Goal: Find specific page/section: Find specific page/section

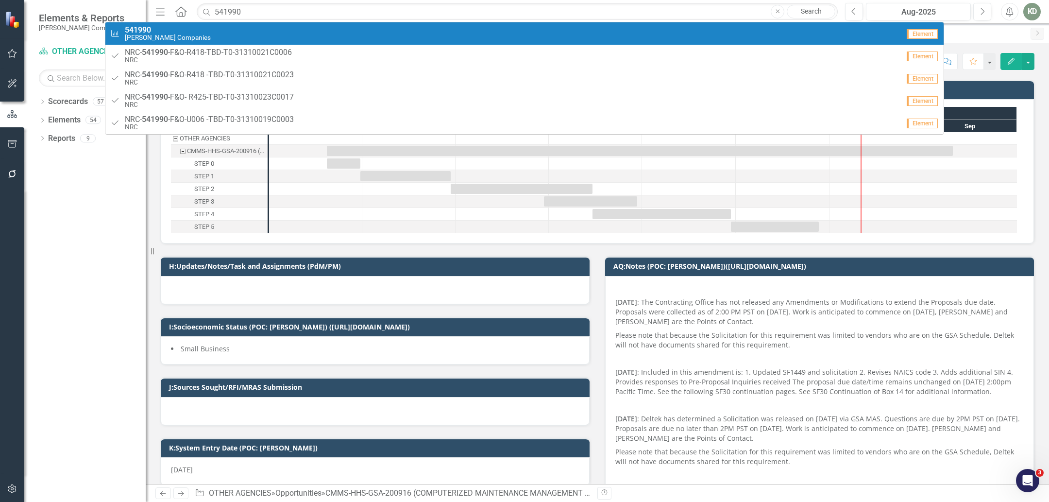
type input "541990"
click at [324, 27] on div "Measure 541990 [PERSON_NAME] Companies" at bounding box center [504, 34] width 789 height 16
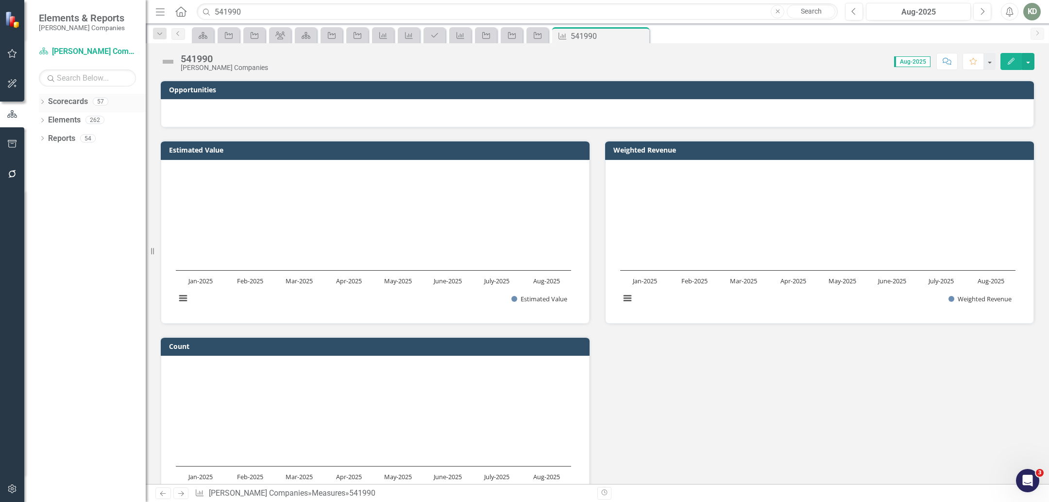
click at [43, 103] on icon "Dropdown" at bounding box center [42, 102] width 7 height 5
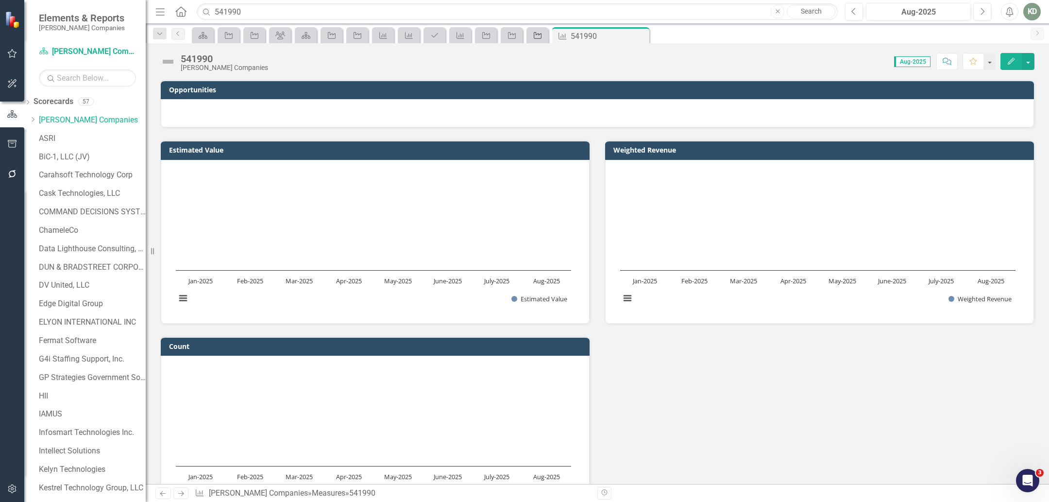
click at [535, 34] on icon "Opportunity" at bounding box center [538, 36] width 10 height 8
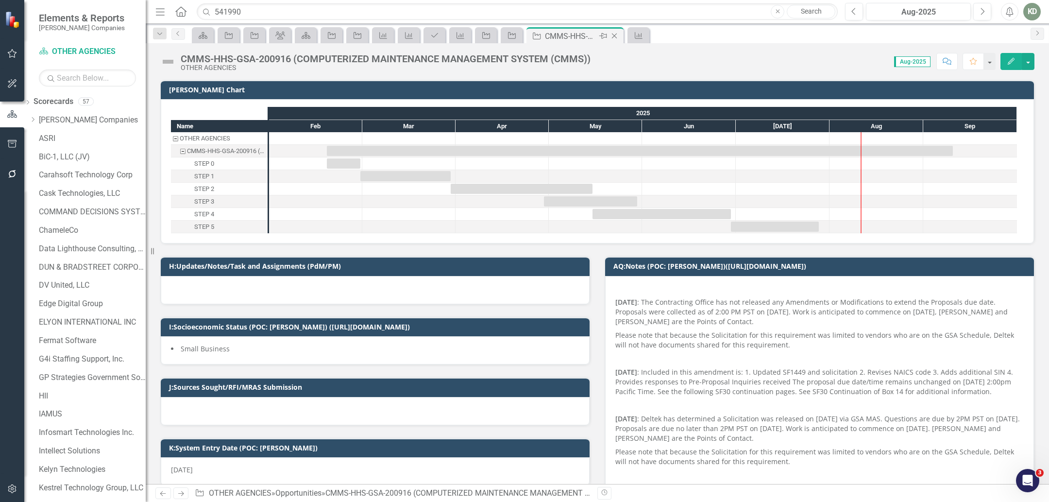
click at [613, 36] on icon "Close" at bounding box center [614, 36] width 10 height 8
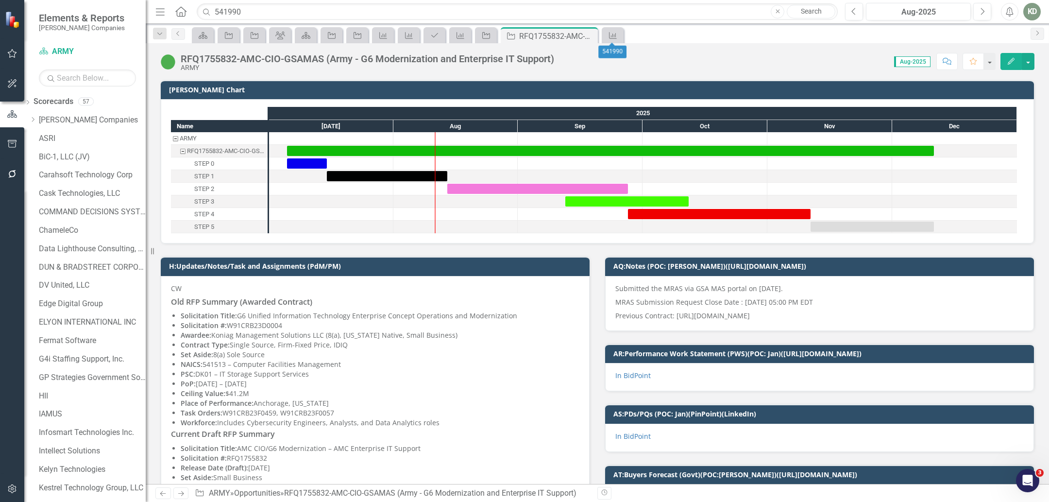
click at [602, 35] on div "Measure" at bounding box center [613, 35] width 22 height 16
click at [607, 37] on div "Measure" at bounding box center [611, 35] width 14 height 12
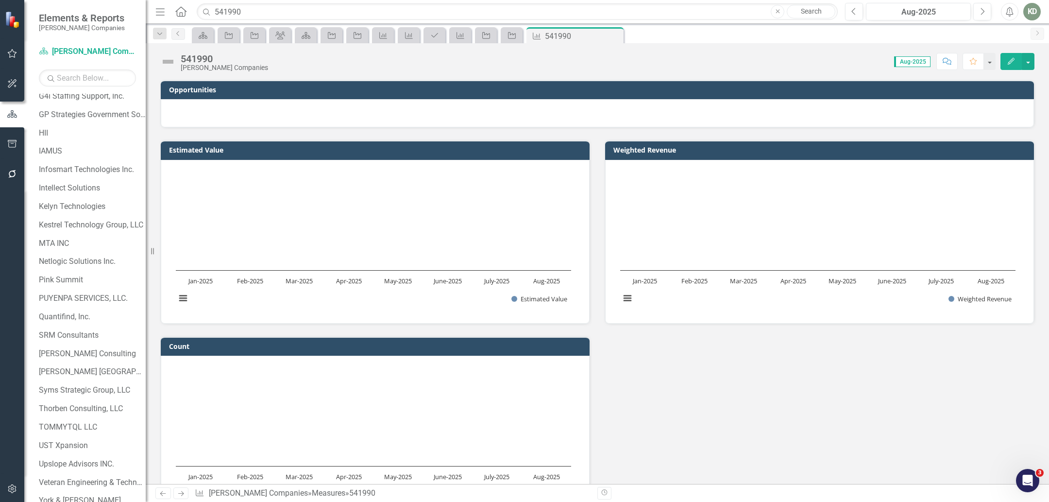
scroll to position [326, 0]
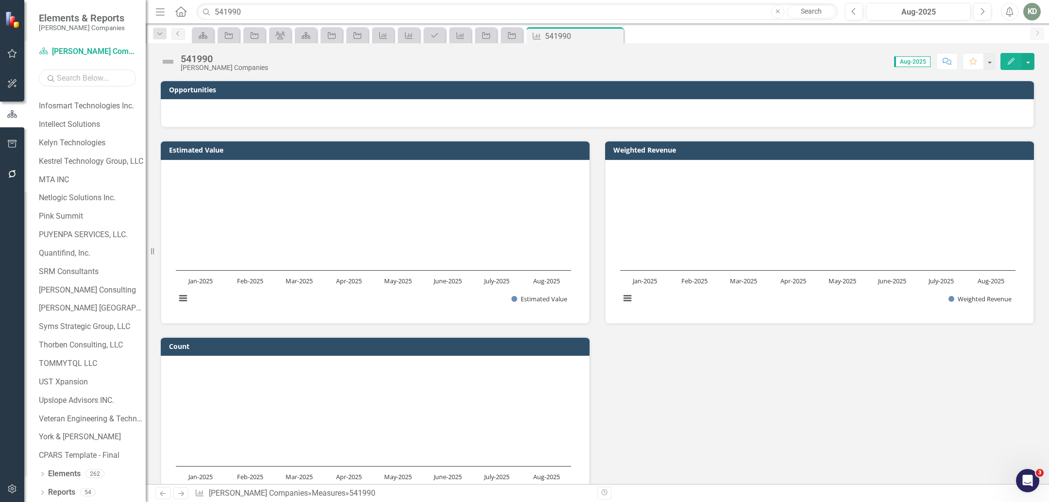
click at [103, 79] on input "text" at bounding box center [87, 77] width 97 height 17
paste input "541990"
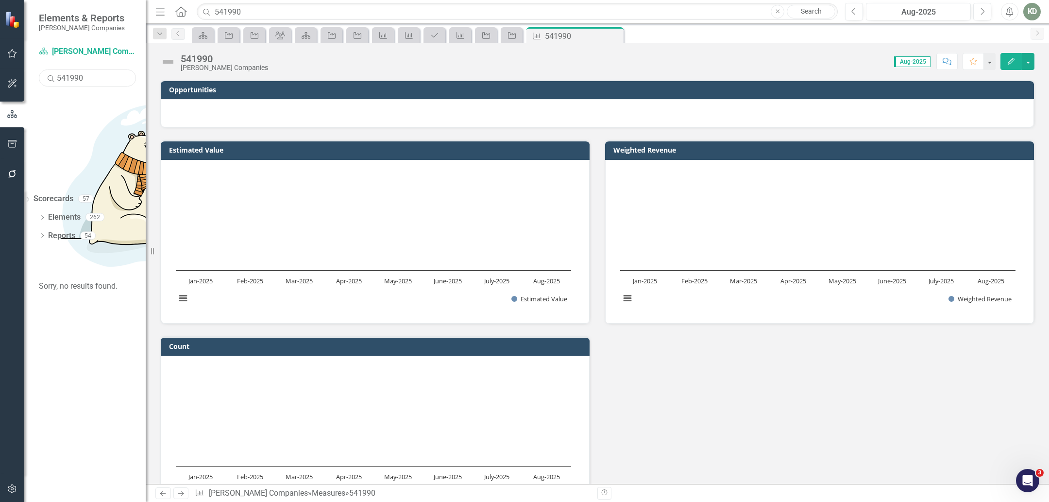
scroll to position [0, 0]
type input "541990"
click at [46, 209] on div "Dropdown Elements 1" at bounding box center [92, 218] width 107 height 18
click at [43, 216] on icon "Dropdown" at bounding box center [42, 218] width 7 height 5
click at [73, 267] on link "Measure Measures" at bounding box center [62, 272] width 48 height 11
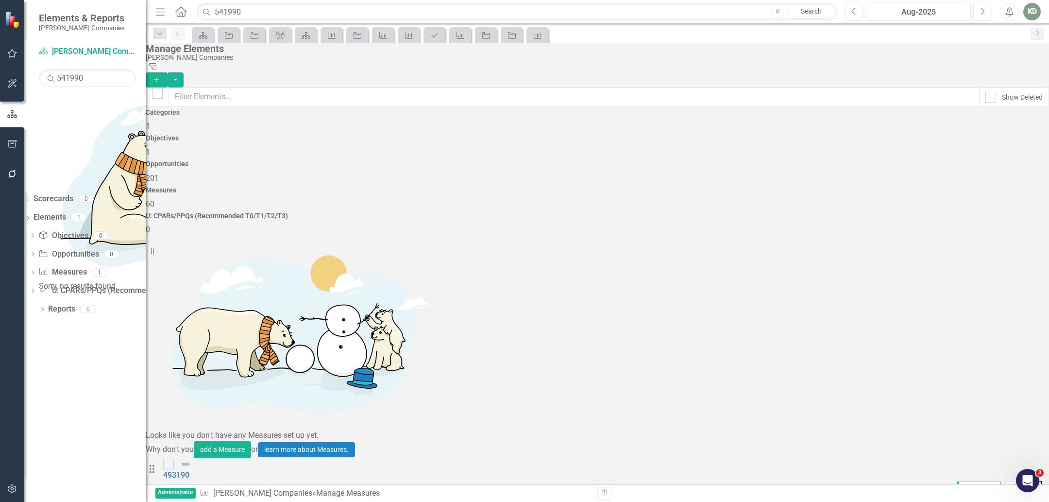
scroll to position [561, 0]
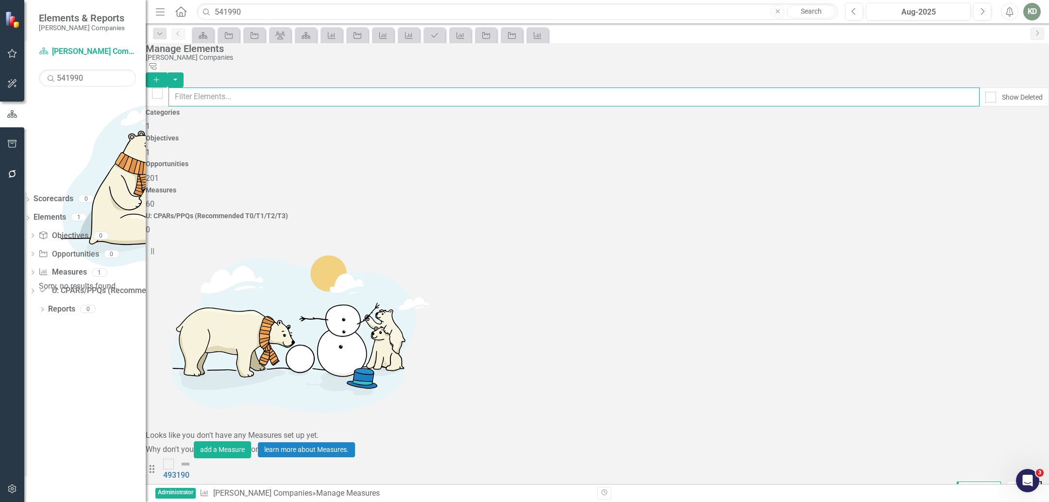
click at [336, 93] on input "text" at bounding box center [573, 96] width 811 height 19
paste input "541990"
type input "541990"
checkbox input "false"
type input "541990"
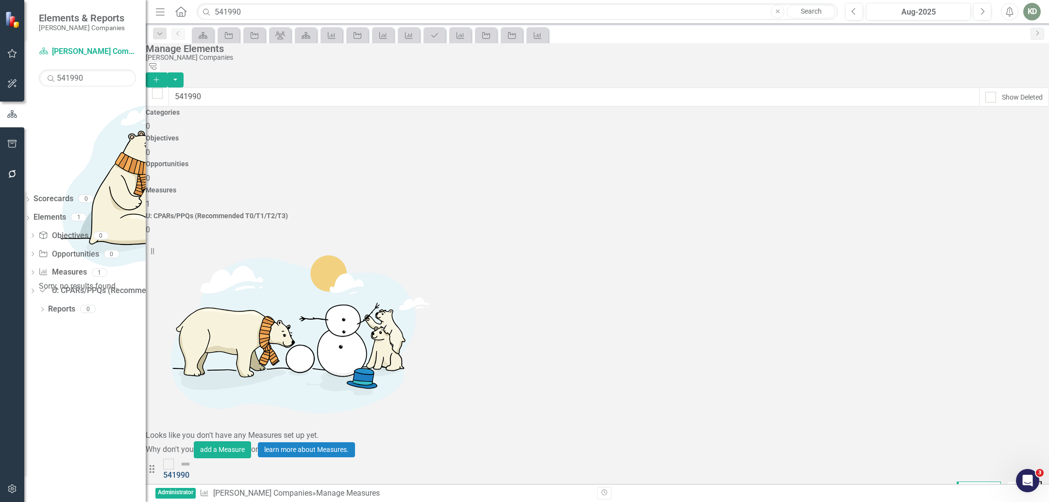
click at [189, 470] on link "541990" at bounding box center [176, 474] width 26 height 9
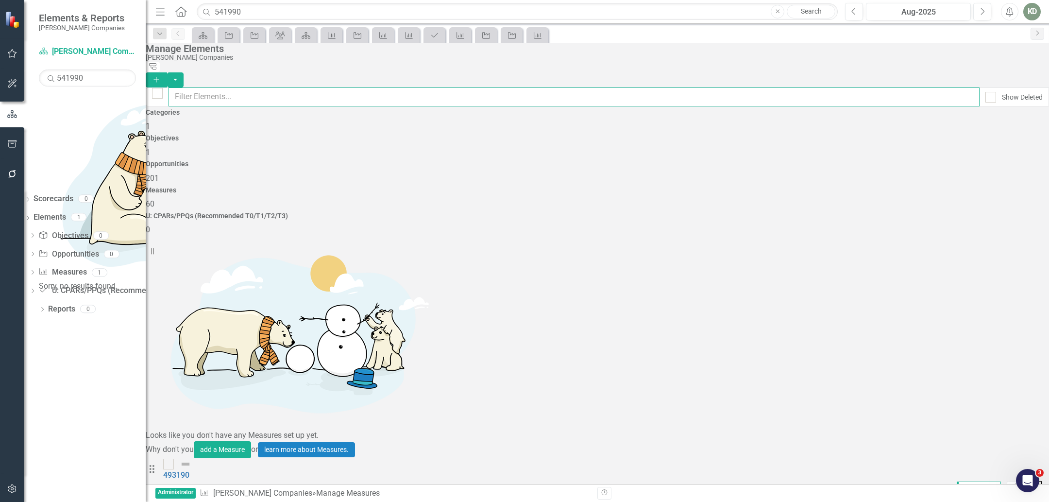
click at [321, 87] on input "text" at bounding box center [573, 96] width 811 height 19
paste input "541990"
type input "541990"
checkbox input "false"
type input "541990"
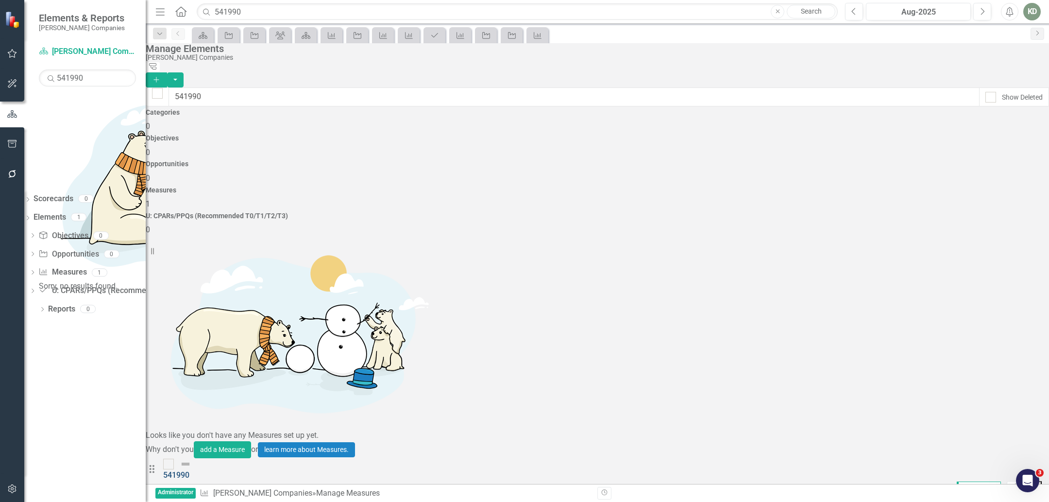
click at [189, 470] on link "541990" at bounding box center [176, 474] width 26 height 9
